Goal: Task Accomplishment & Management: Manage account settings

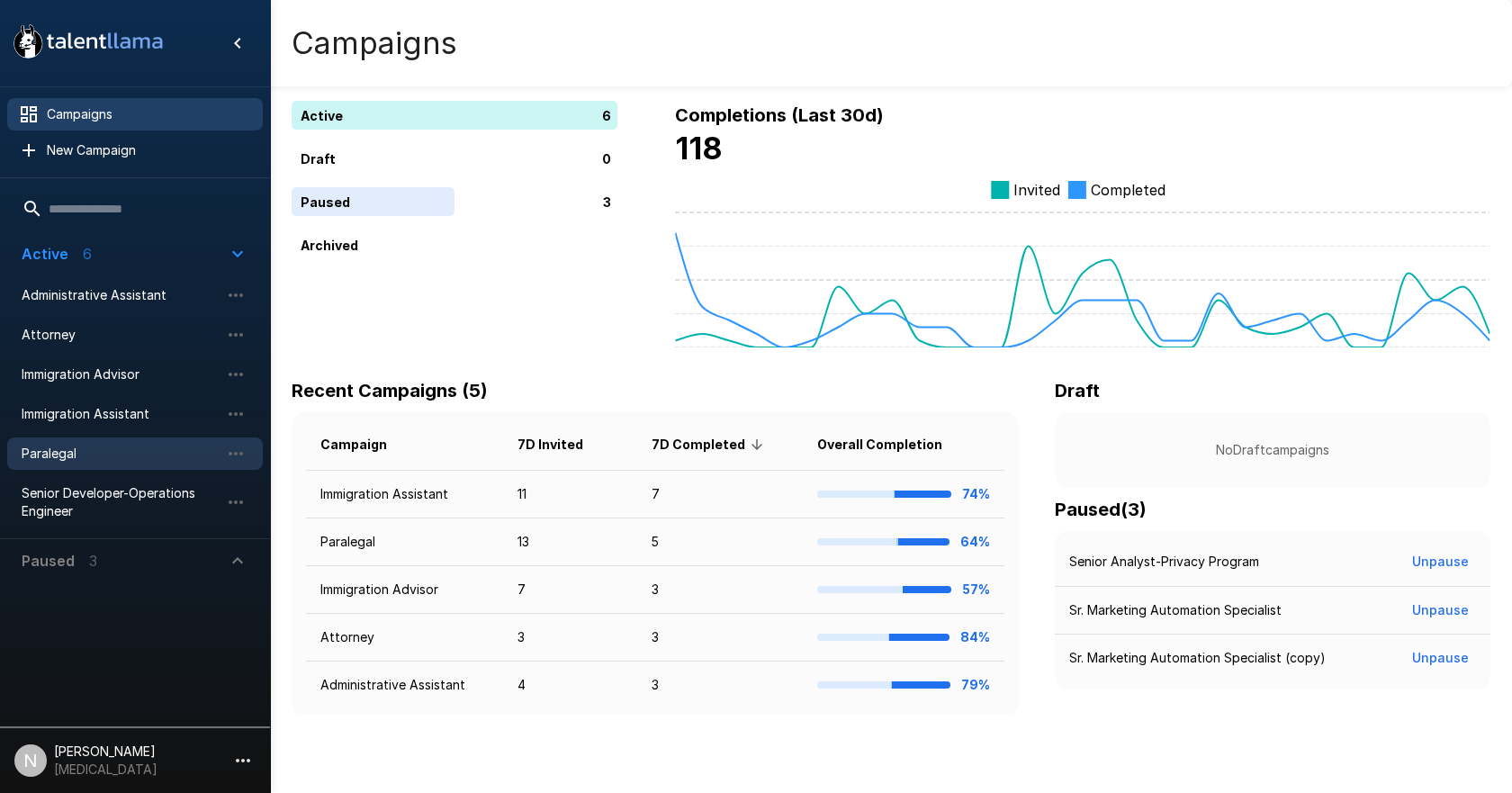
click at [57, 455] on span "Paralegal" at bounding box center [121, 453] width 198 height 18
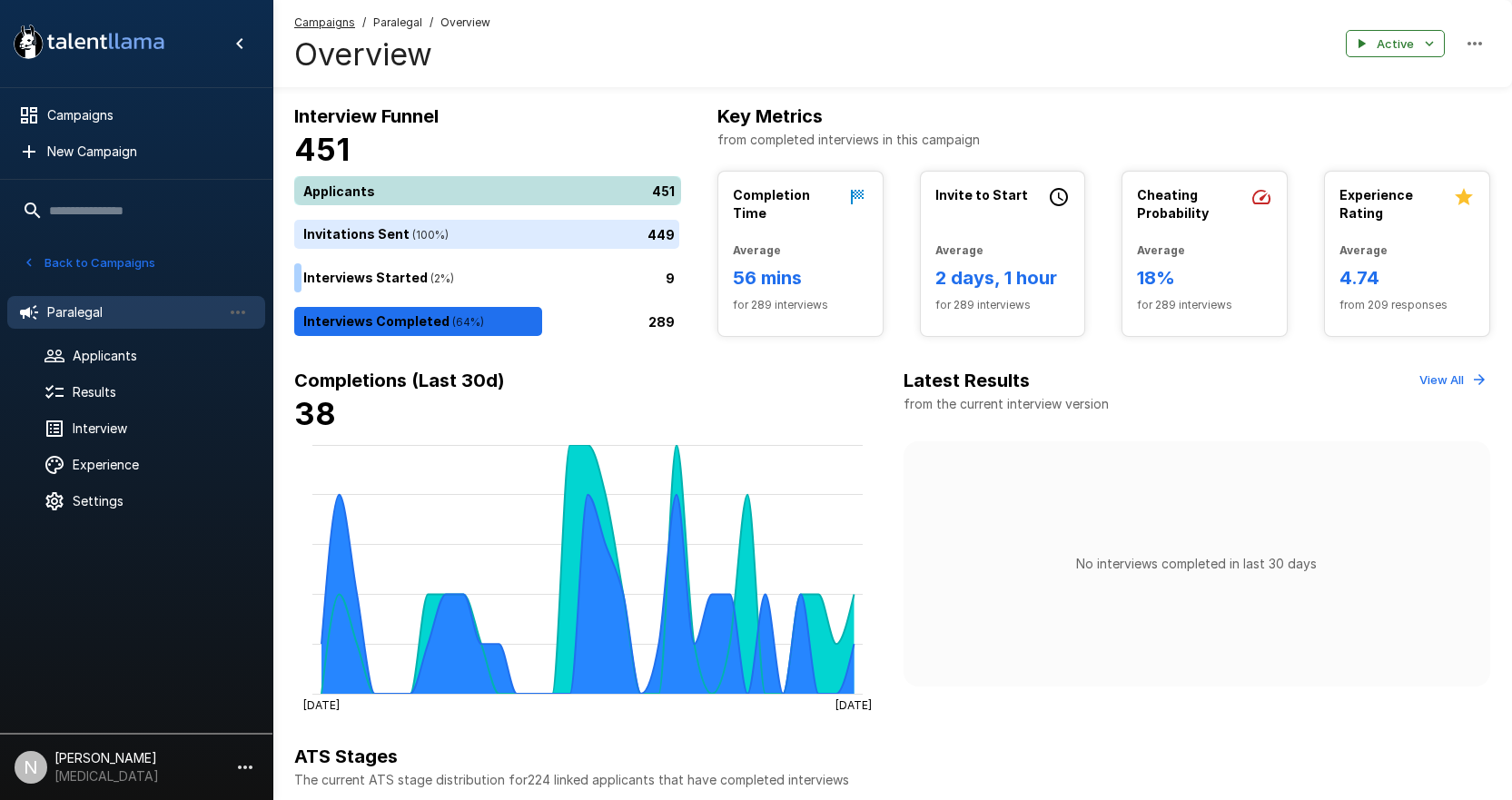
click at [400, 188] on div "451" at bounding box center [491, 190] width 394 height 29
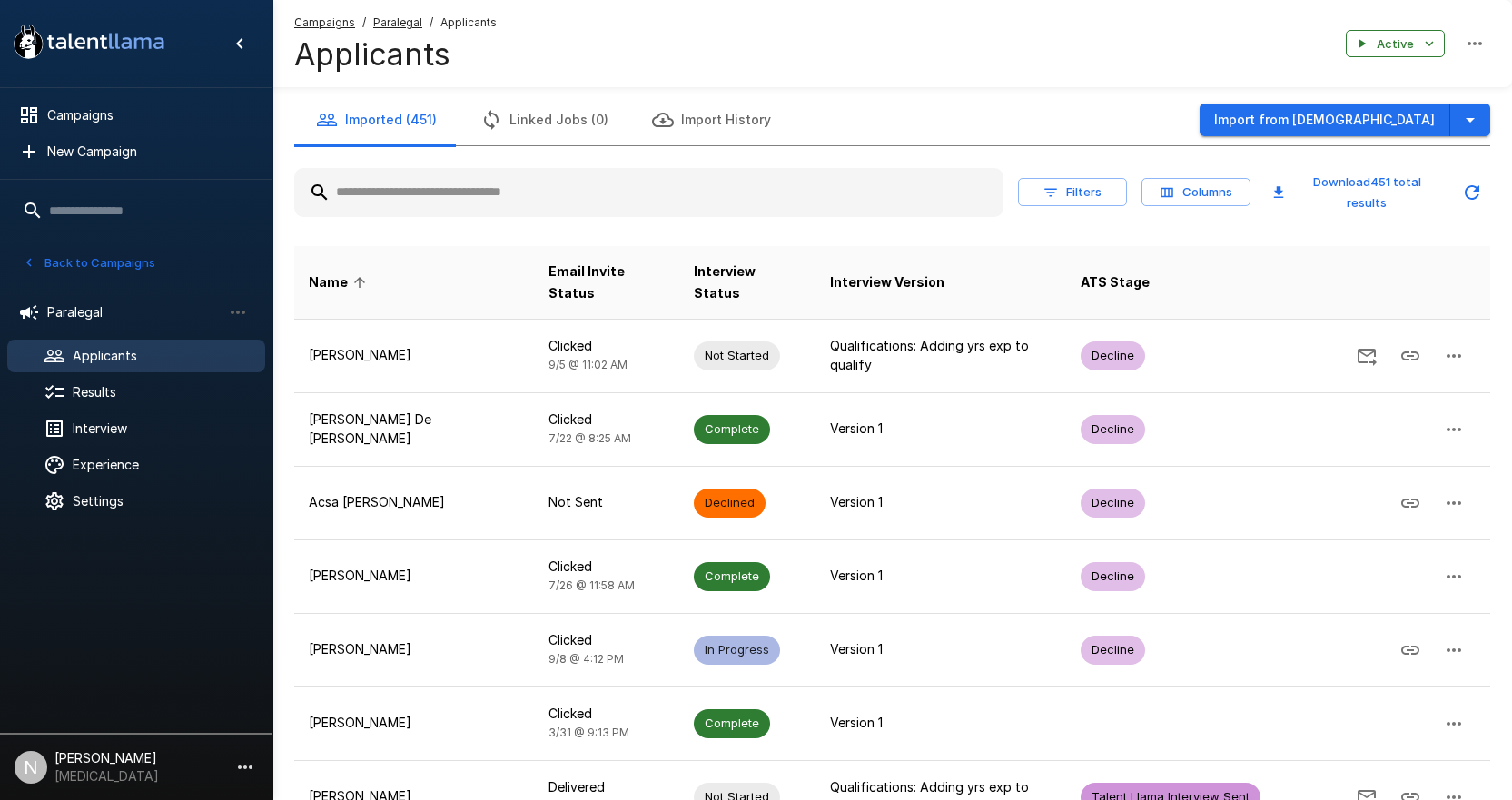
click at [420, 199] on input "text" at bounding box center [649, 192] width 710 height 33
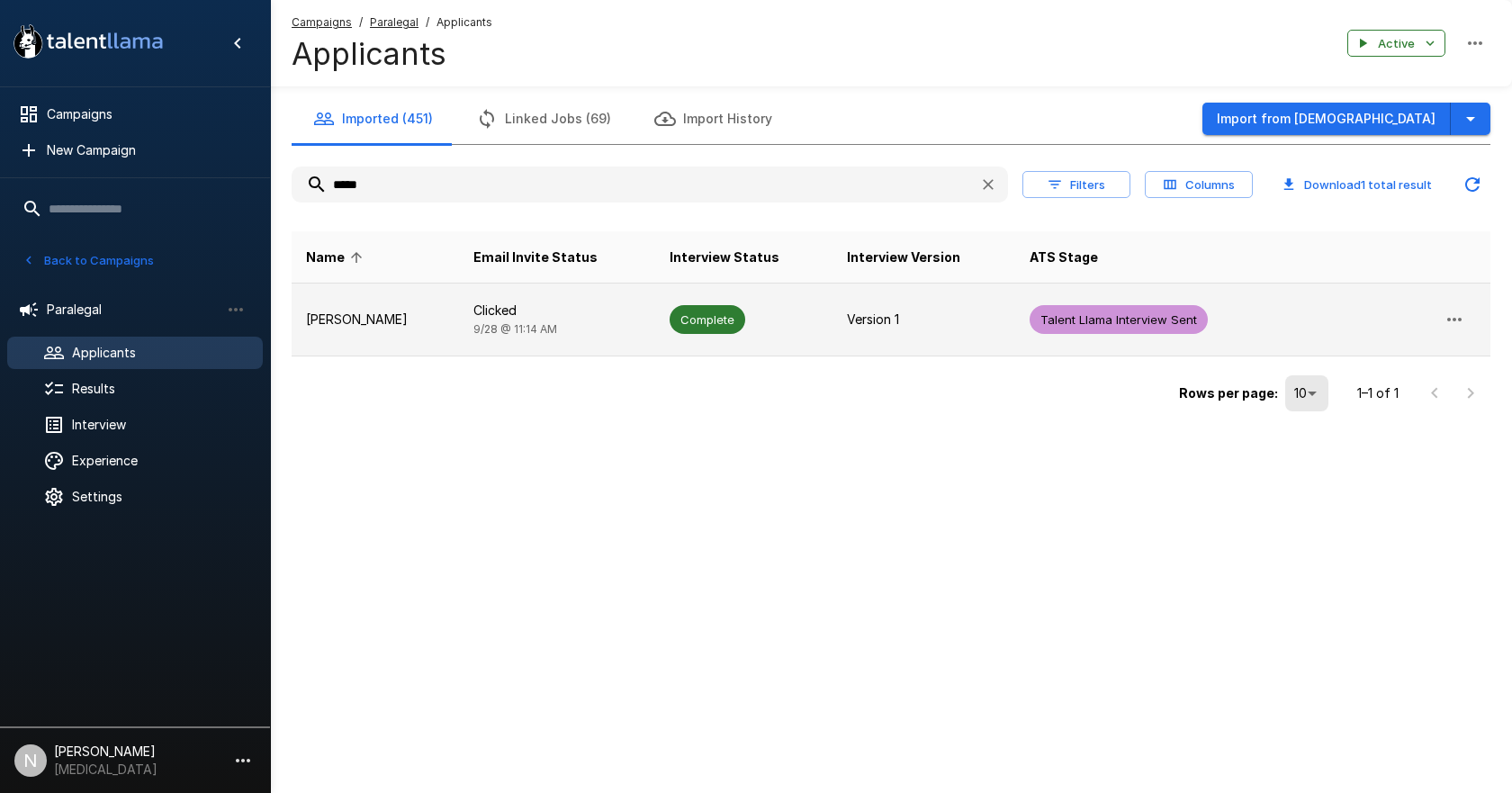
type input "*****"
click at [369, 313] on p "Bruke Sisay" at bounding box center [374, 319] width 139 height 18
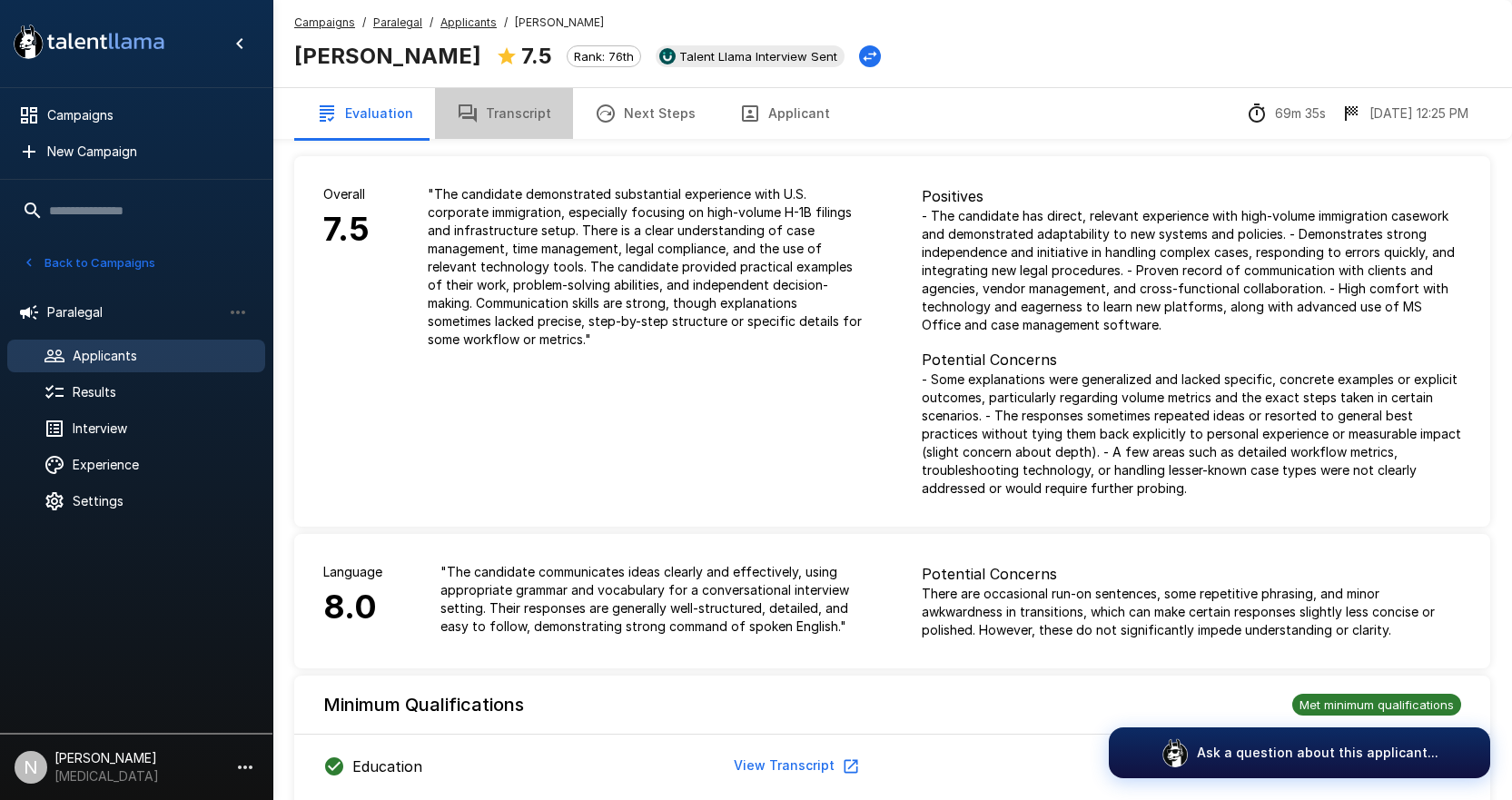
click at [529, 115] on button "Transcript" at bounding box center [504, 113] width 138 height 51
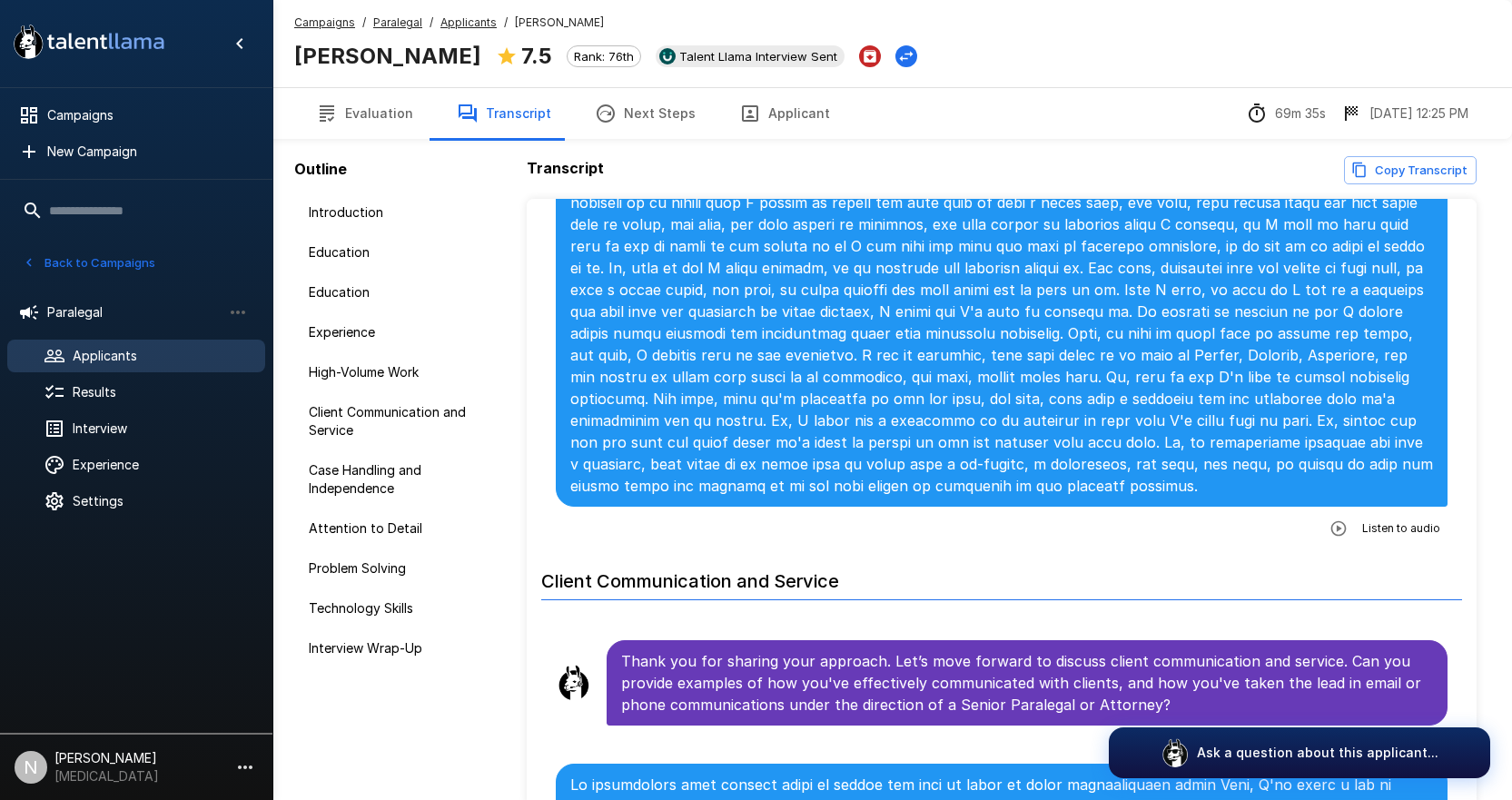
scroll to position [2360, 0]
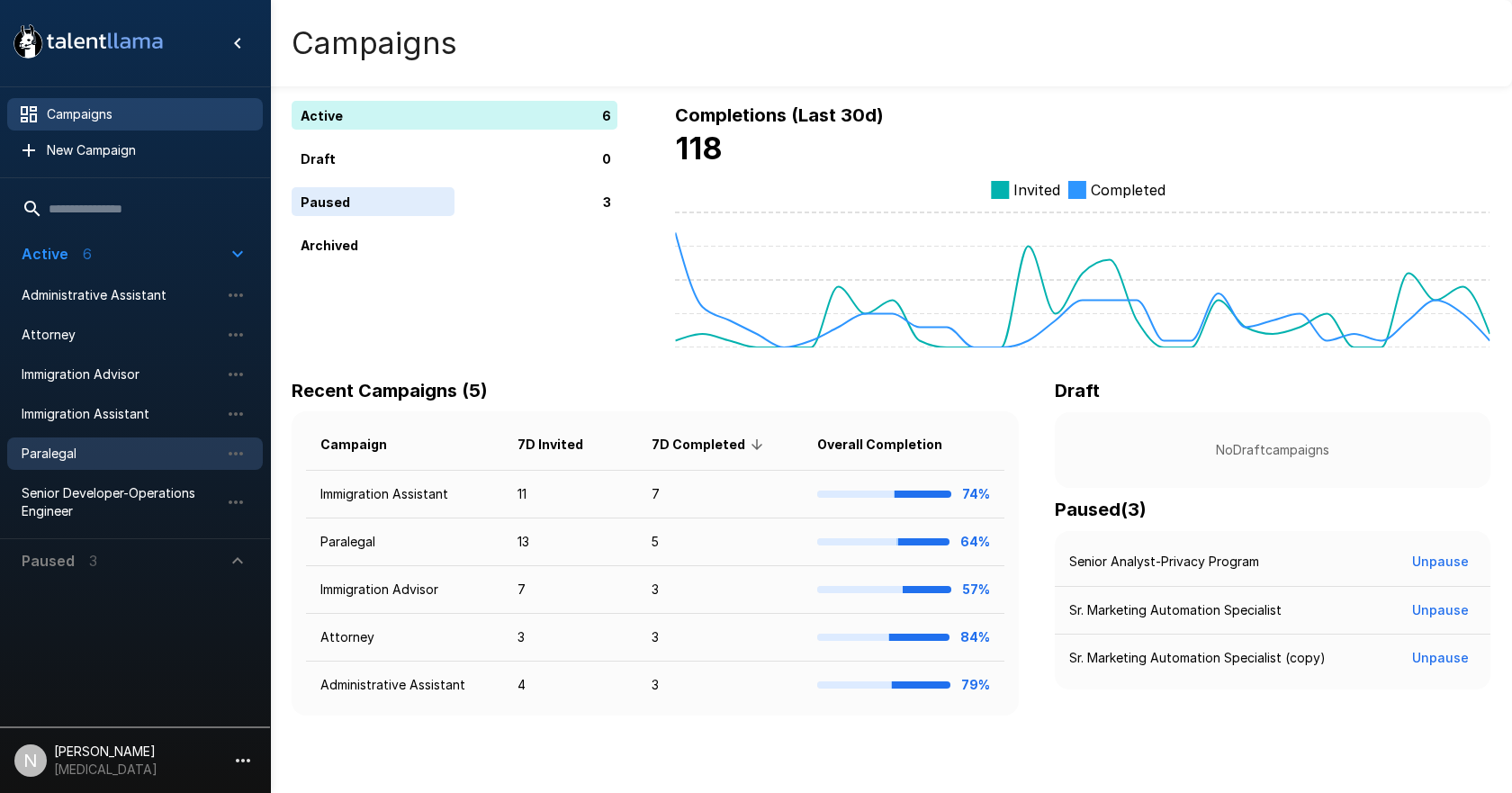
click at [57, 451] on span "Paralegal" at bounding box center [121, 453] width 198 height 18
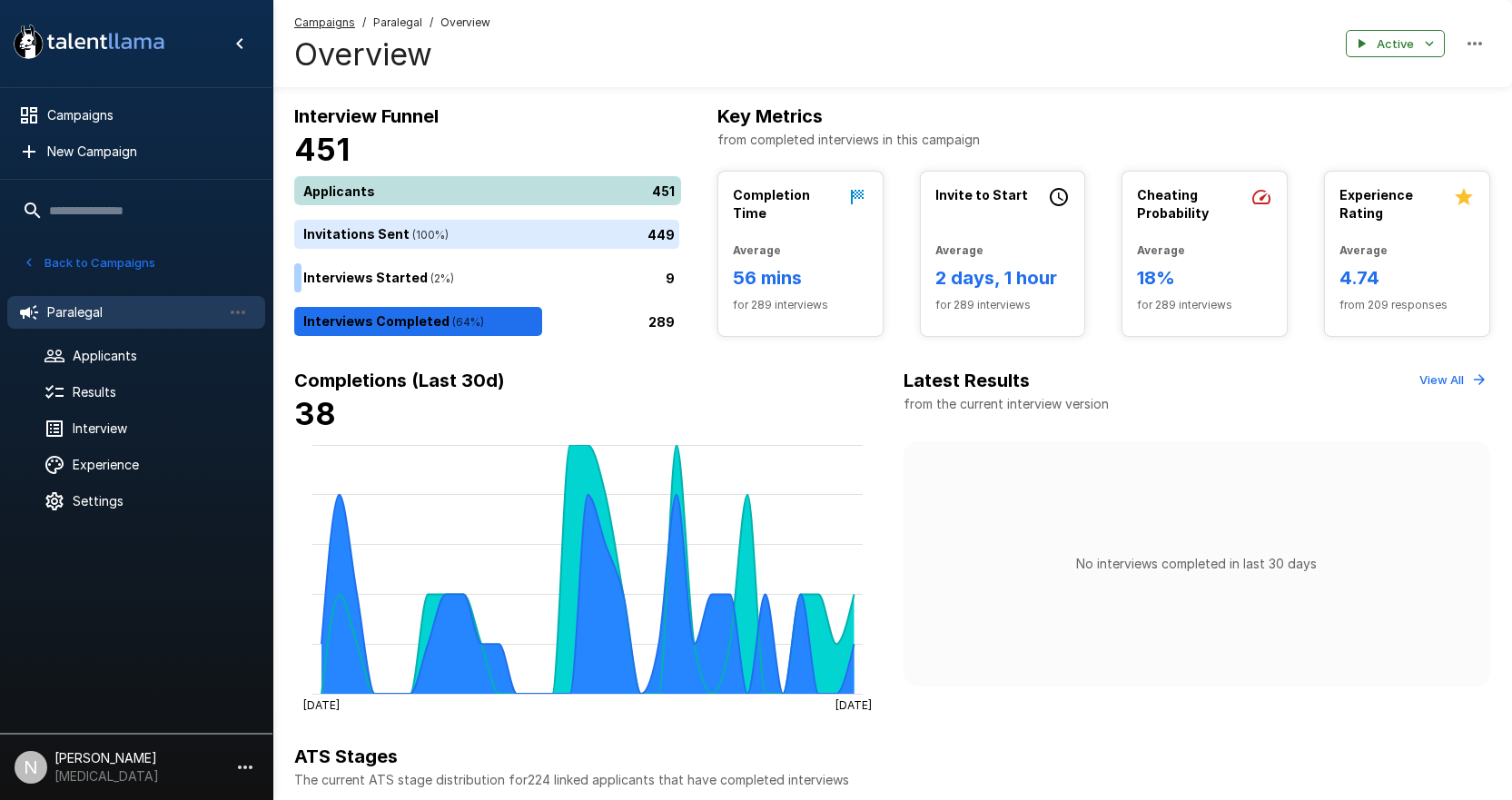
click at [384, 186] on div "451" at bounding box center [491, 190] width 394 height 29
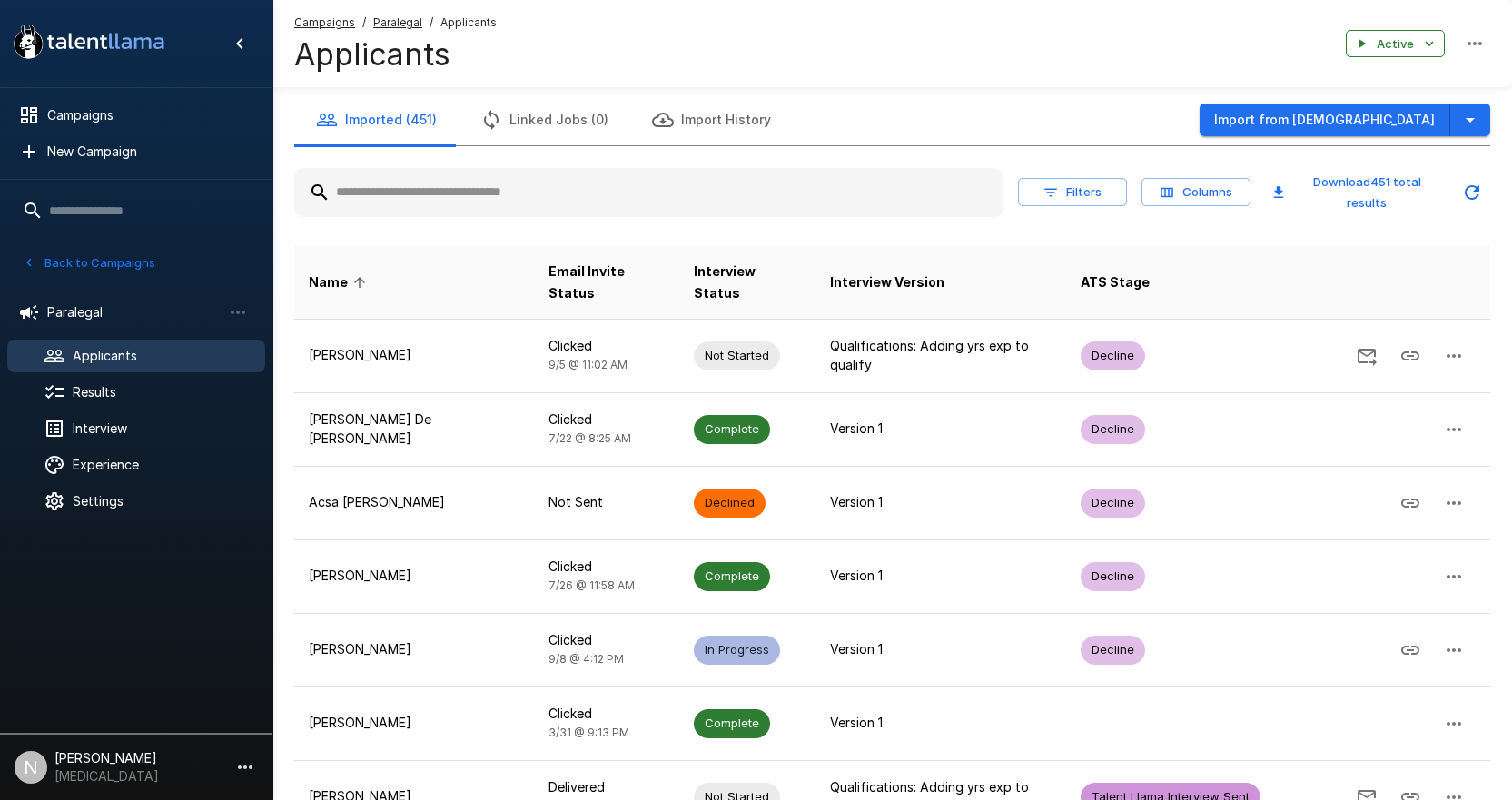
click at [471, 178] on input "text" at bounding box center [649, 192] width 710 height 33
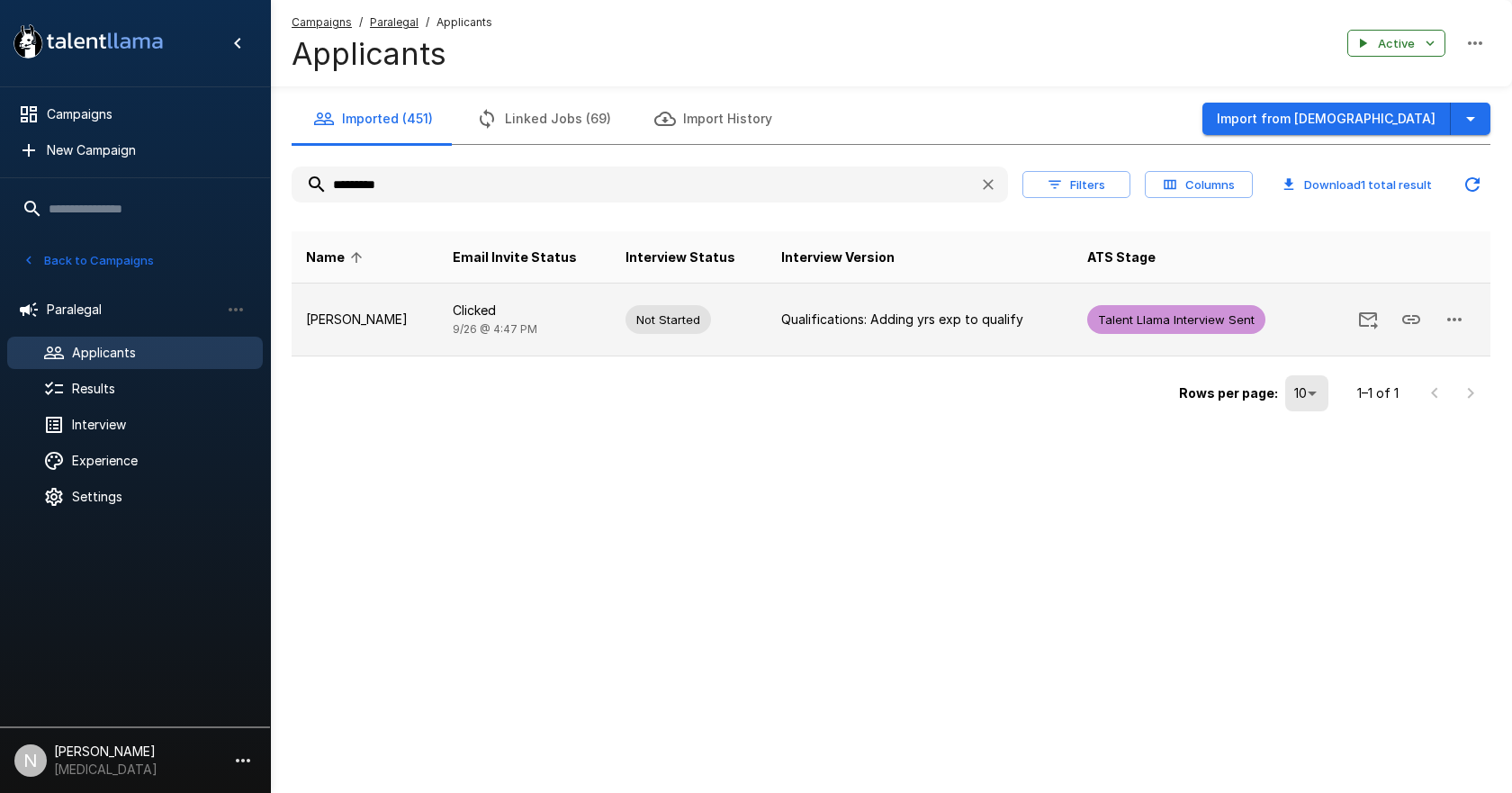
type input "*********"
click at [356, 318] on p "[PERSON_NAME]" at bounding box center [364, 319] width 118 height 18
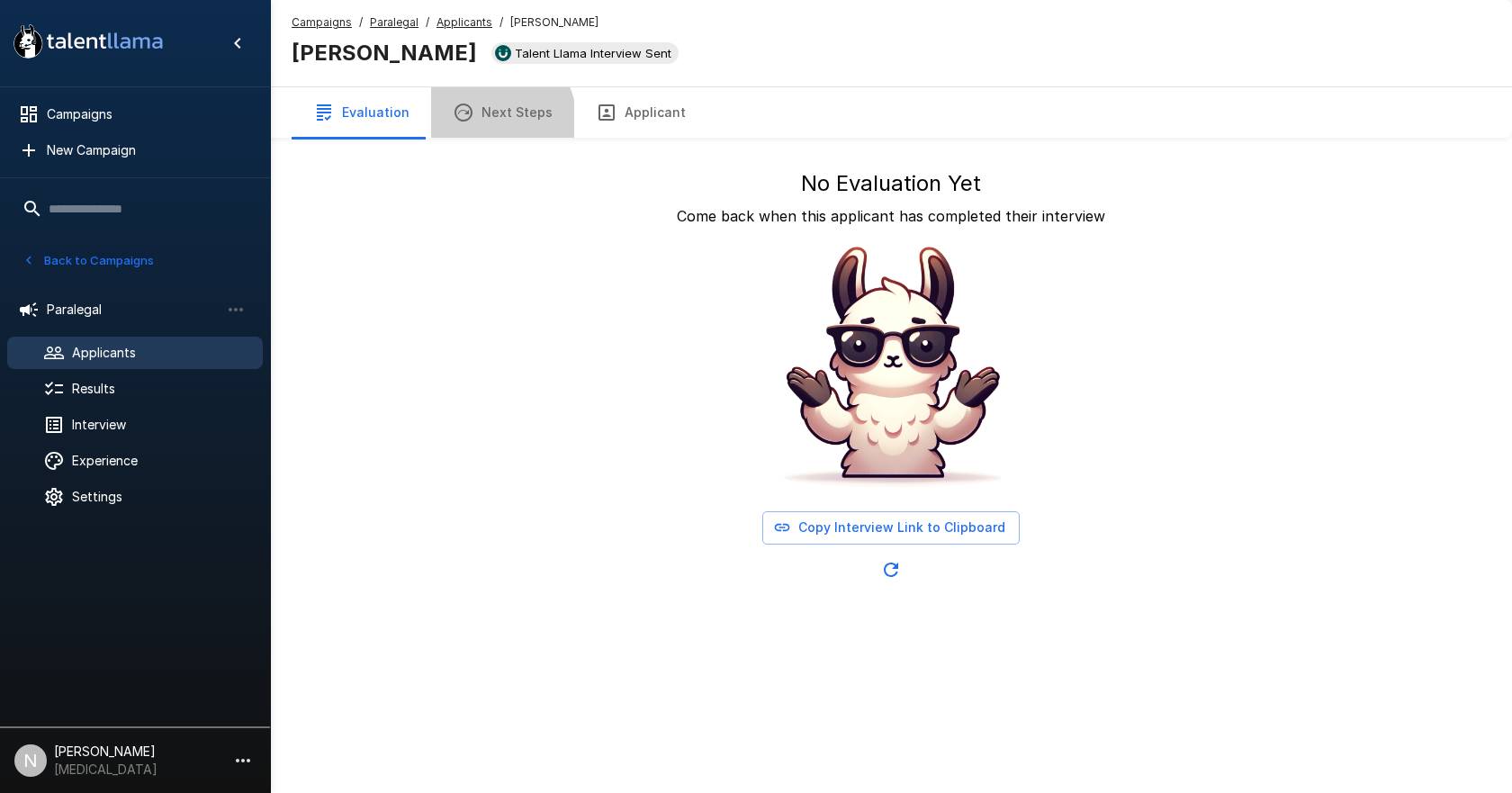
click at [463, 127] on button "Next Steps" at bounding box center [502, 112] width 143 height 51
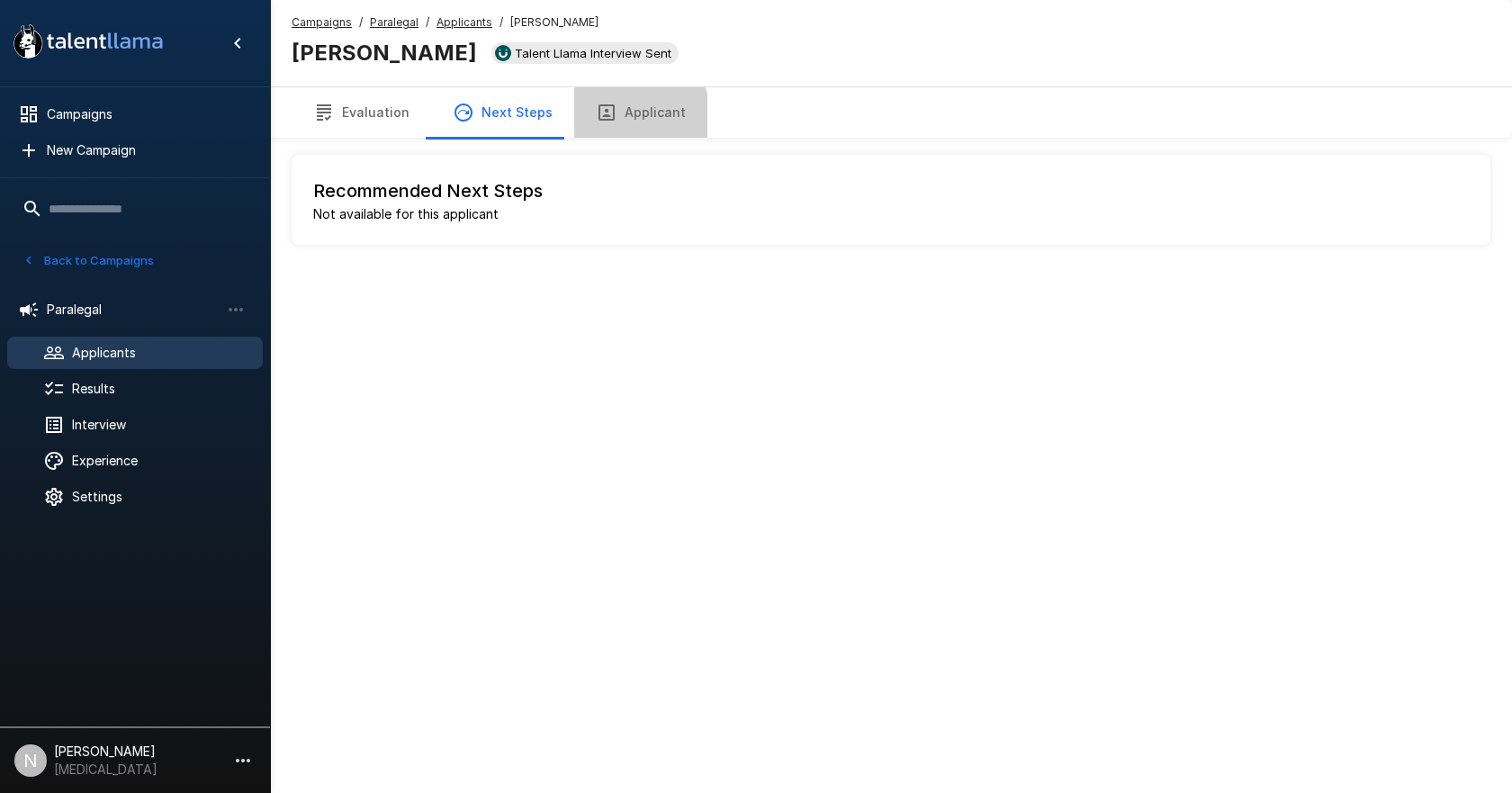
click at [618, 115] on button "Applicant" at bounding box center [640, 112] width 133 height 51
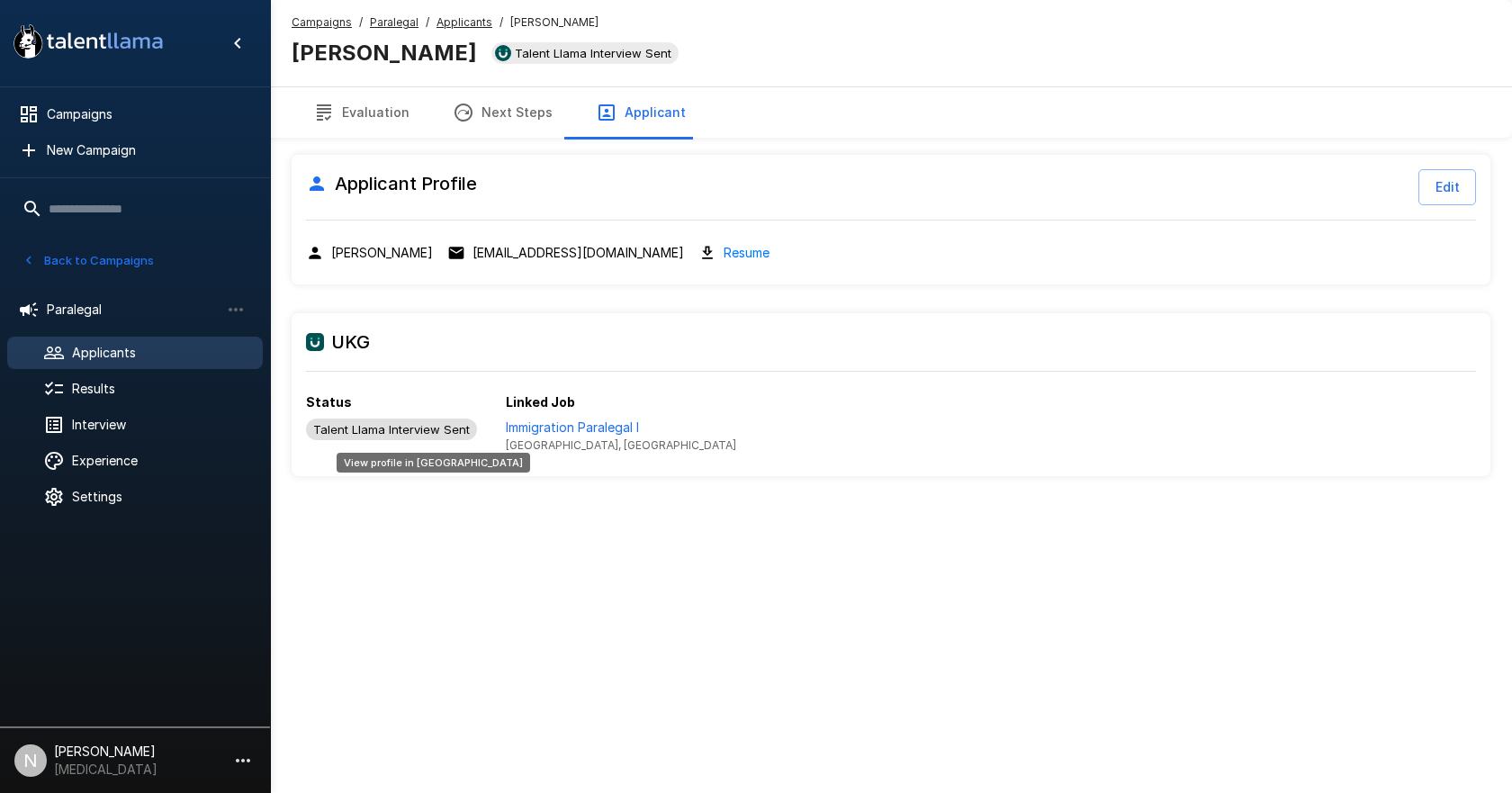
click at [432, 423] on span "Talent Llama Interview Sent" at bounding box center [391, 429] width 171 height 14
